Goal: Task Accomplishment & Management: Manage account settings

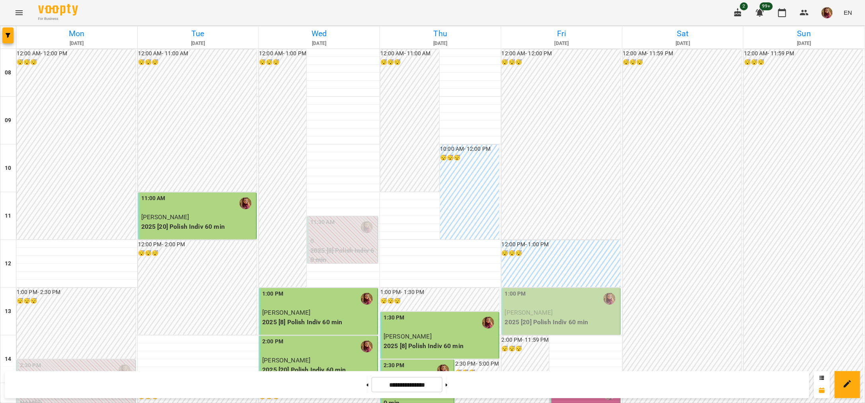
scroll to position [99, 0]
click at [562, 290] on div "1:00 PM" at bounding box center [562, 299] width 114 height 18
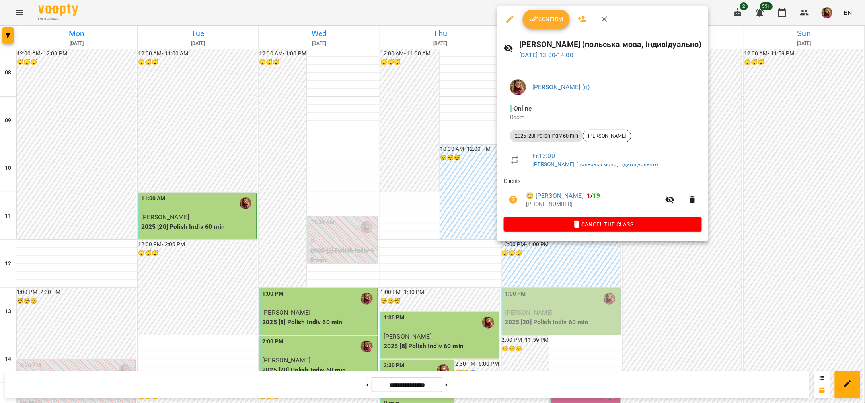
click at [553, 23] on span "Confirm" at bounding box center [546, 19] width 34 height 10
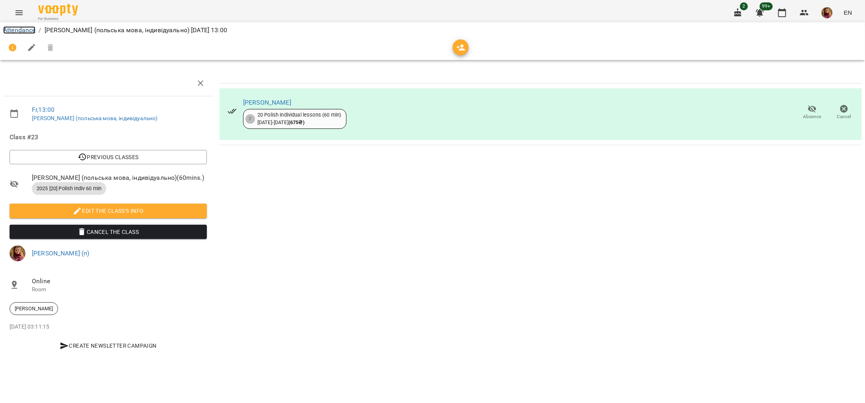
click at [28, 30] on link "Attendance" at bounding box center [19, 30] width 32 height 8
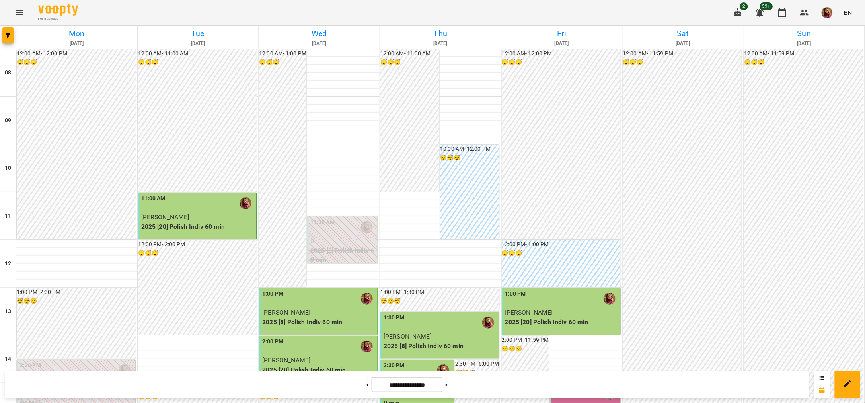
scroll to position [199, 0]
click at [579, 385] on div "3:00 PM" at bounding box center [586, 394] width 66 height 18
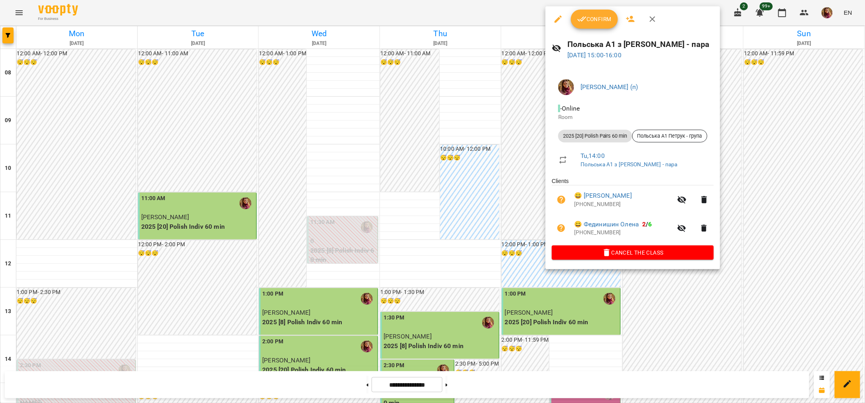
click at [588, 23] on span "Confirm" at bounding box center [594, 19] width 34 height 10
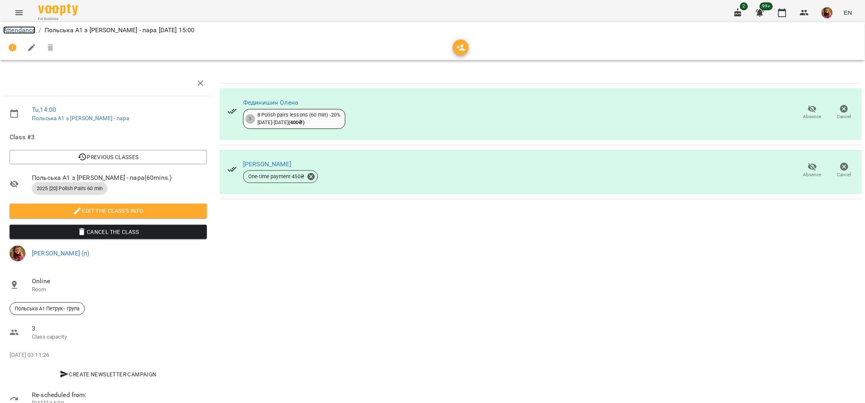
click at [16, 30] on link "Attendance" at bounding box center [19, 30] width 32 height 8
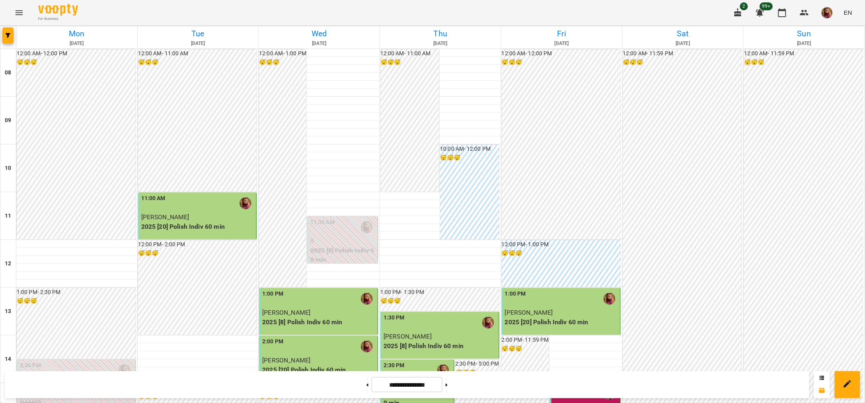
click at [739, 11] on icon "button" at bounding box center [738, 12] width 7 height 9
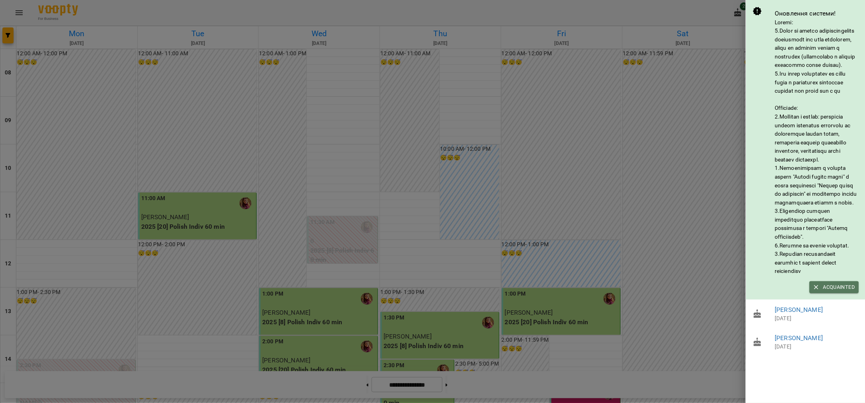
click at [814, 291] on icon "button" at bounding box center [816, 287] width 7 height 7
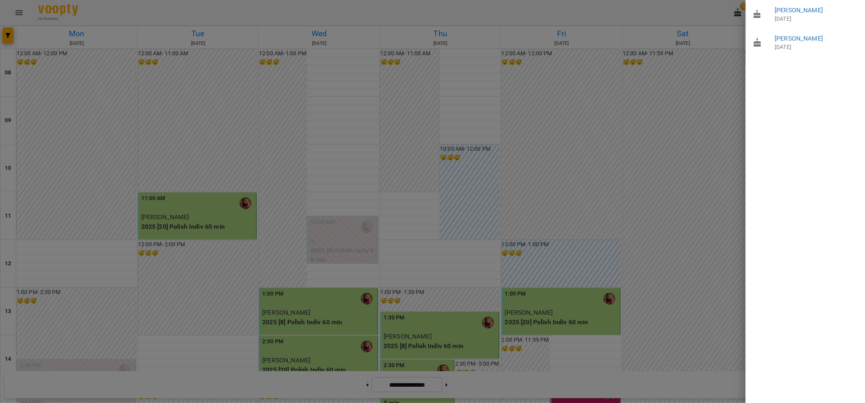
click at [677, 11] on div at bounding box center [432, 201] width 865 height 403
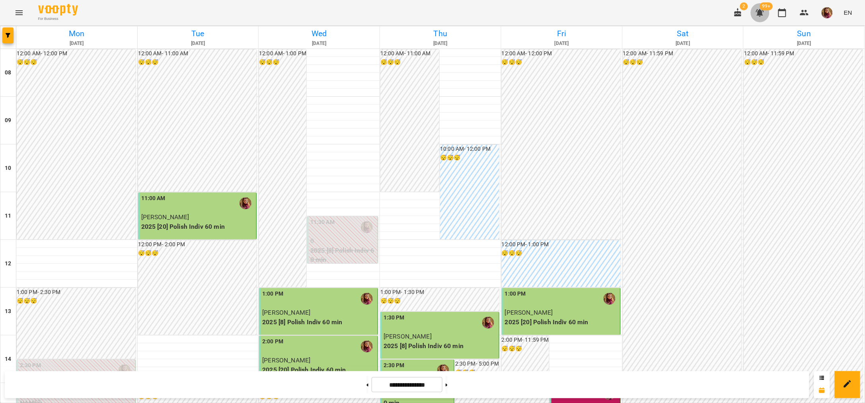
click at [762, 15] on icon "button" at bounding box center [760, 13] width 10 height 10
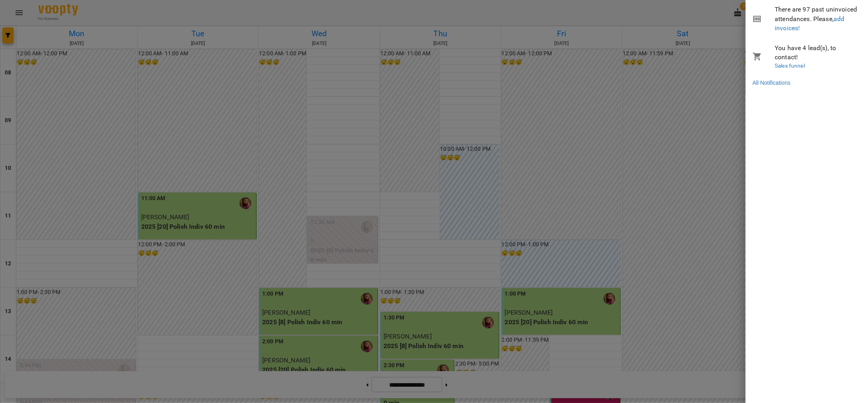
click at [702, 15] on div at bounding box center [432, 201] width 865 height 403
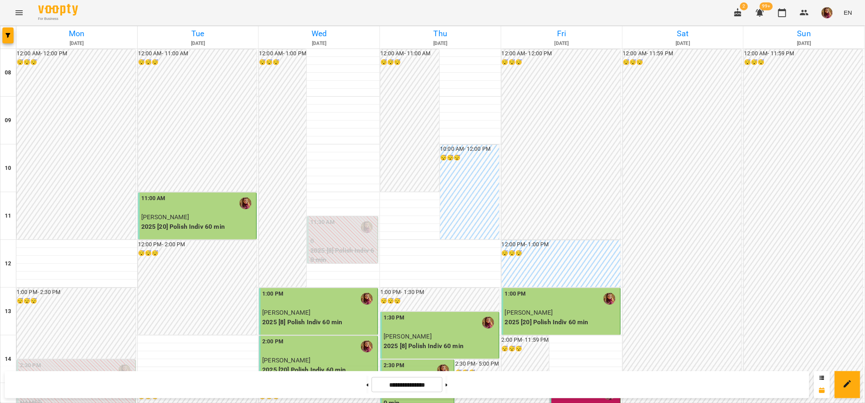
scroll to position [248, 0]
click at [448, 382] on button at bounding box center [447, 385] width 2 height 18
type input "**********"
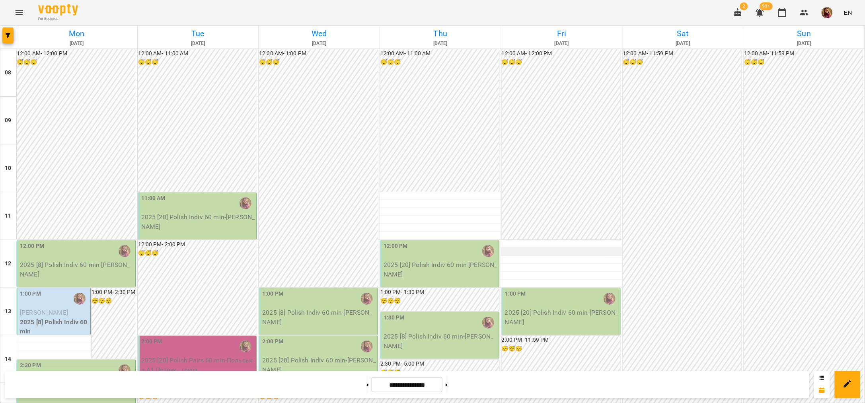
scroll to position [49, 0]
